Goal: Find specific page/section: Find specific page/section

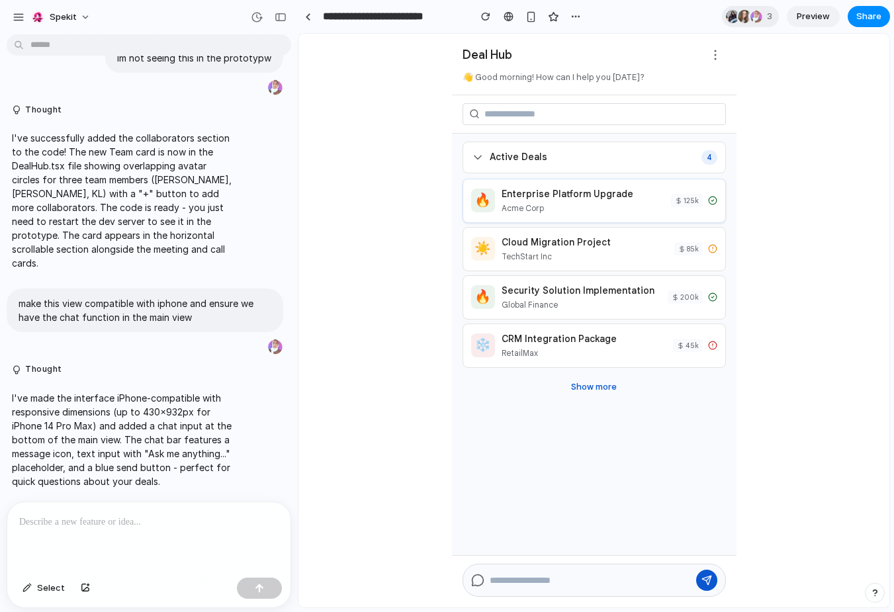
click at [591, 198] on div "Enterprise Platform Upgrade" at bounding box center [582, 194] width 163 height 14
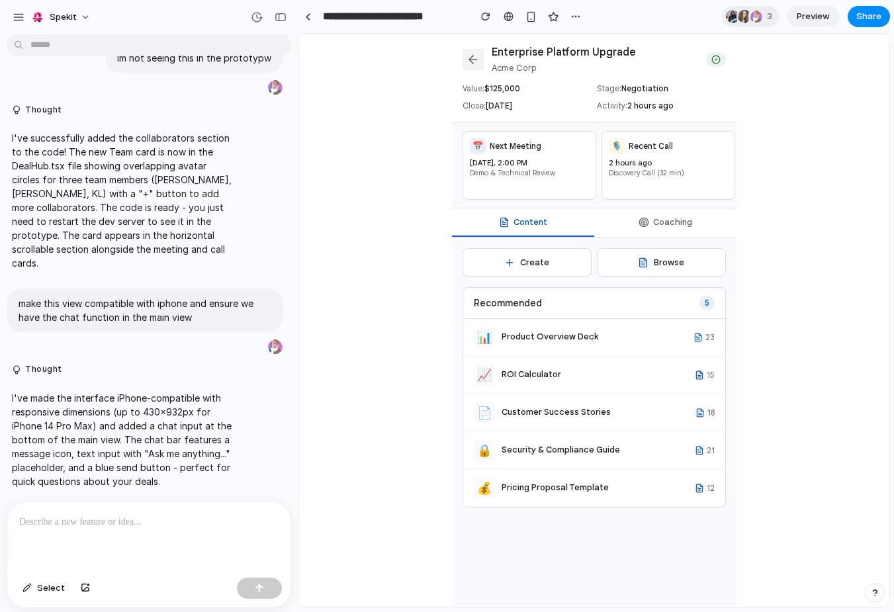
click at [475, 58] on icon at bounding box center [472, 59] width 13 height 13
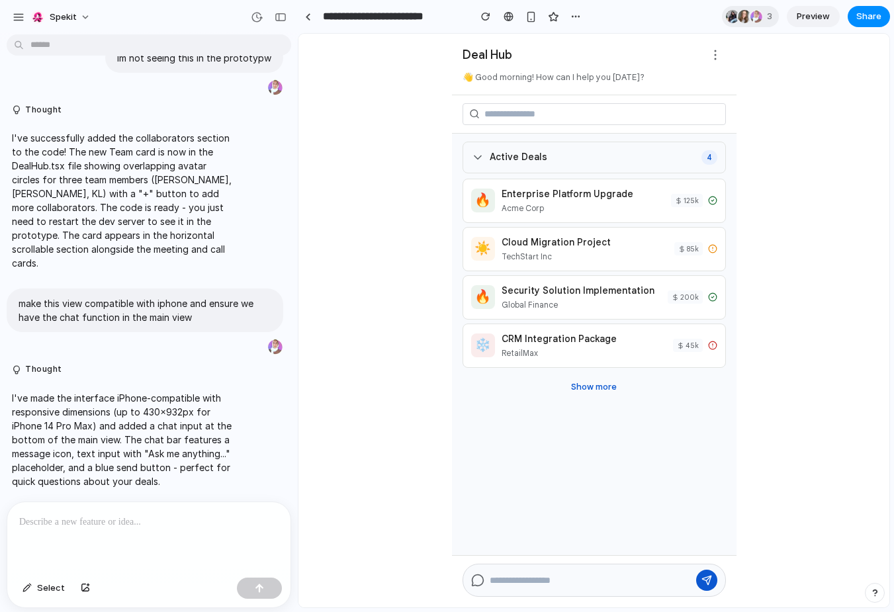
click at [550, 162] on div "Active Deals 4" at bounding box center [593, 158] width 263 height 32
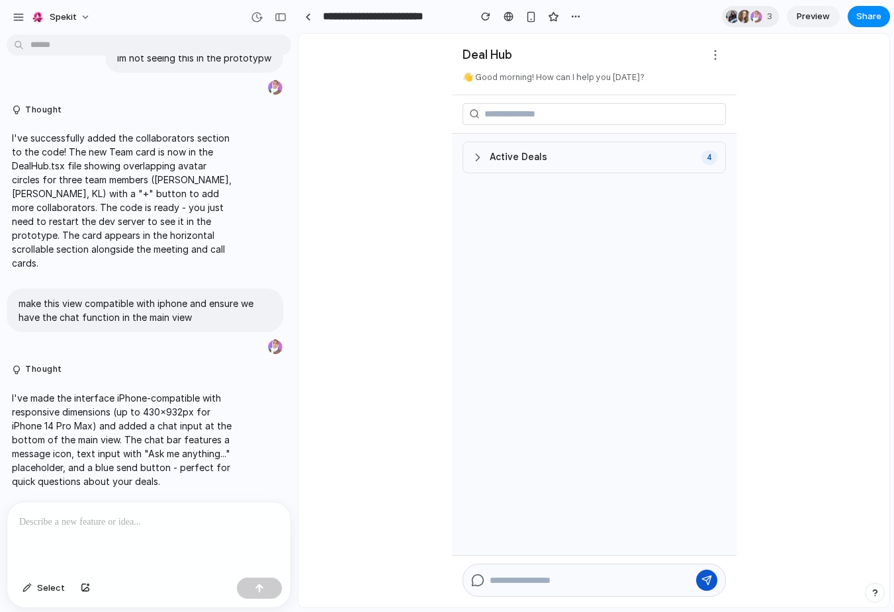
click at [550, 162] on div "Active Deals 4" at bounding box center [593, 158] width 263 height 32
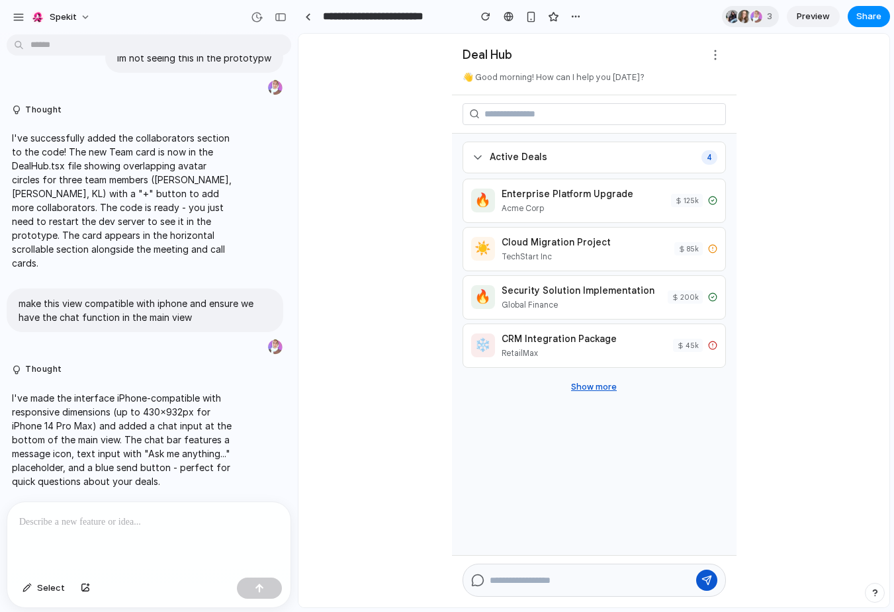
click at [603, 388] on button "Show more" at bounding box center [593, 387] width 56 height 22
click at [497, 205] on div "🔥 Enterprise Platform Upgrade Acme Corp 125 k" at bounding box center [594, 200] width 246 height 27
